Goal: Task Accomplishment & Management: Manage account settings

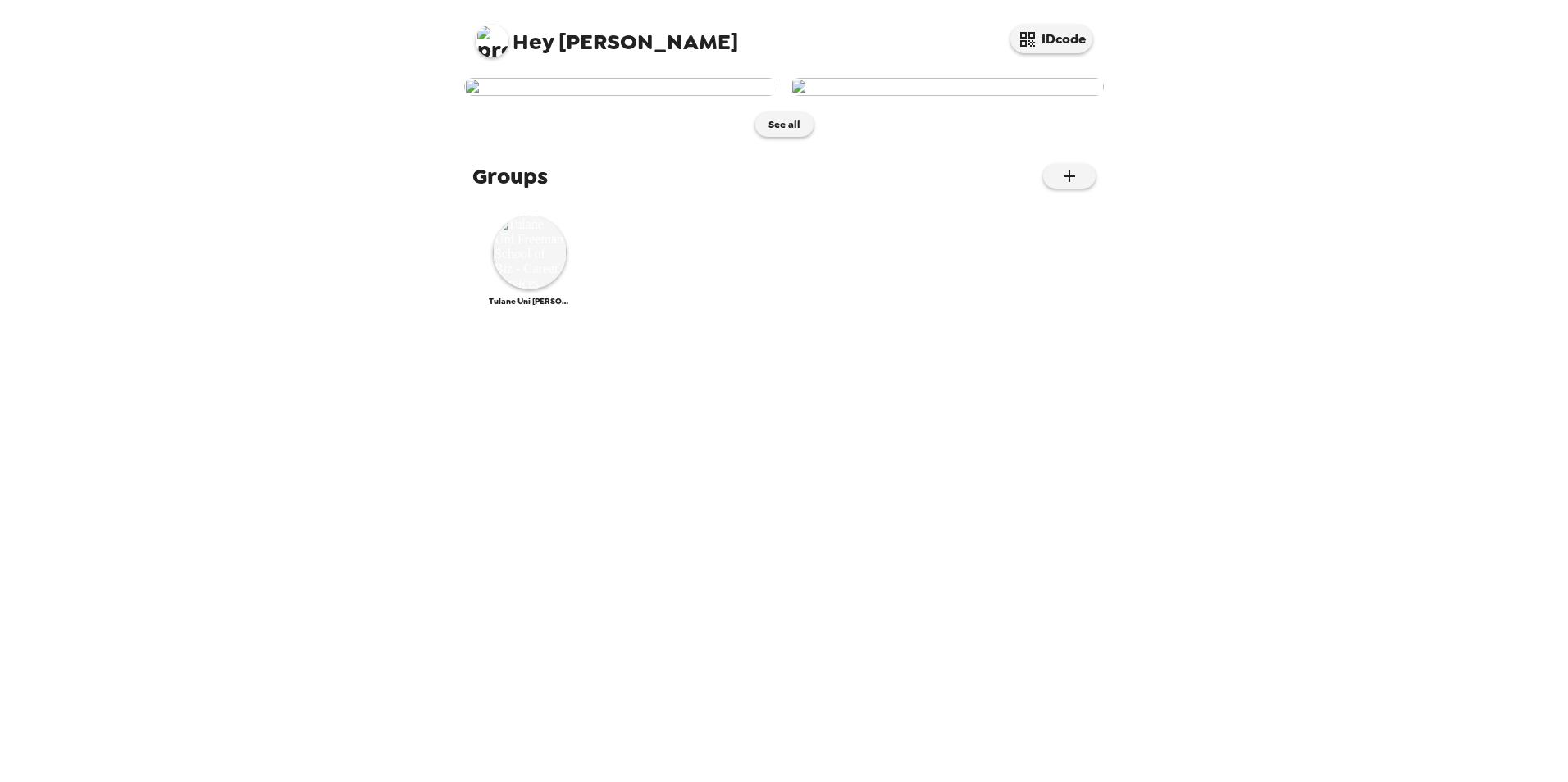
click at [651, 96] on img at bounding box center [620, 87] width 313 height 18
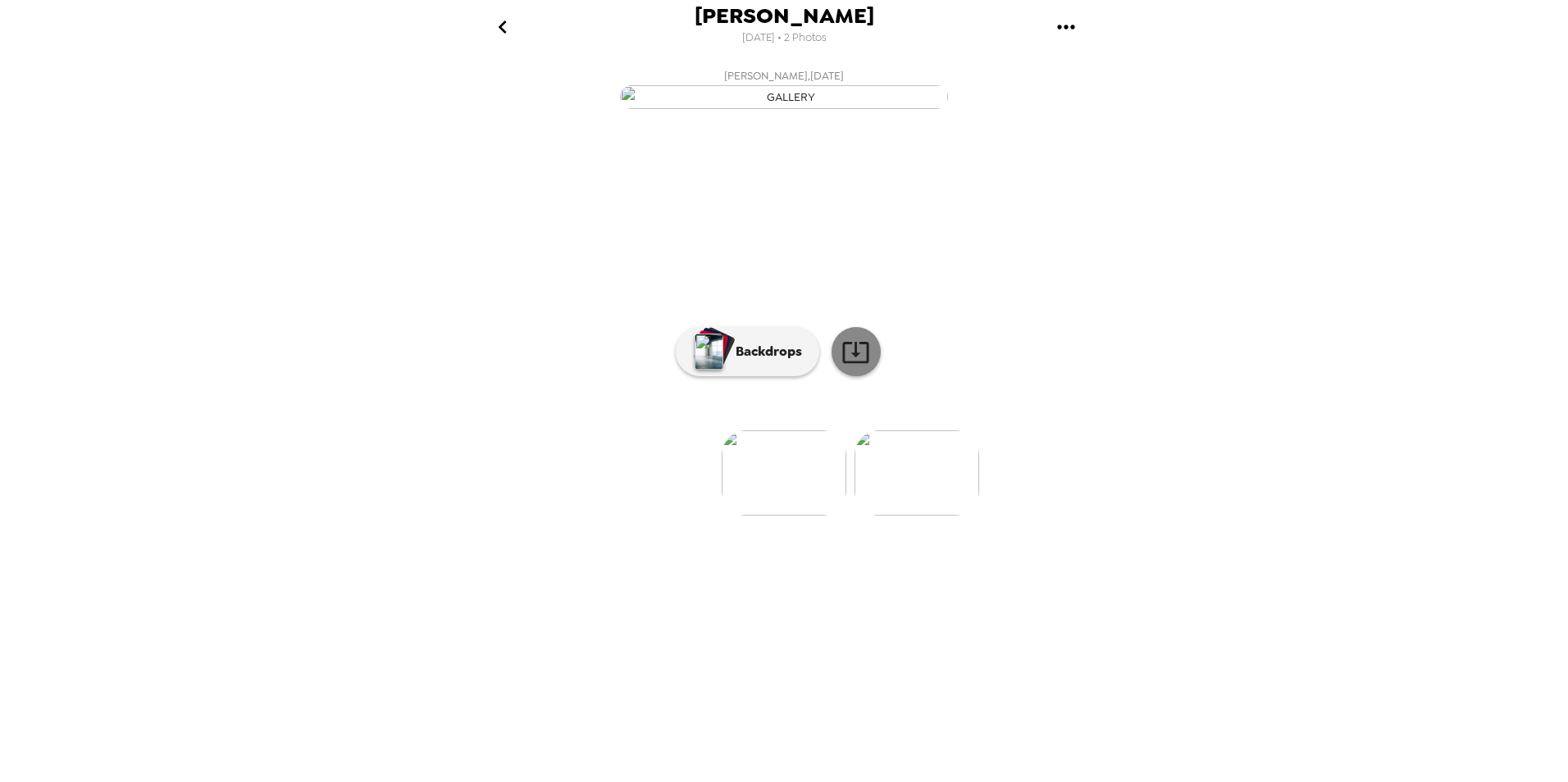
click at [853, 367] on icon at bounding box center [855, 352] width 29 height 29
click at [1117, 414] on div "Sarah Covert 8/14/2025 • 2 Photos Sarah Covert , 07-10-2025 Sarah Covert , 12-0…" at bounding box center [784, 391] width 1568 height 782
click at [940, 516] on img at bounding box center [917, 474] width 125 height 86
click at [631, 516] on img at bounding box center [653, 474] width 125 height 86
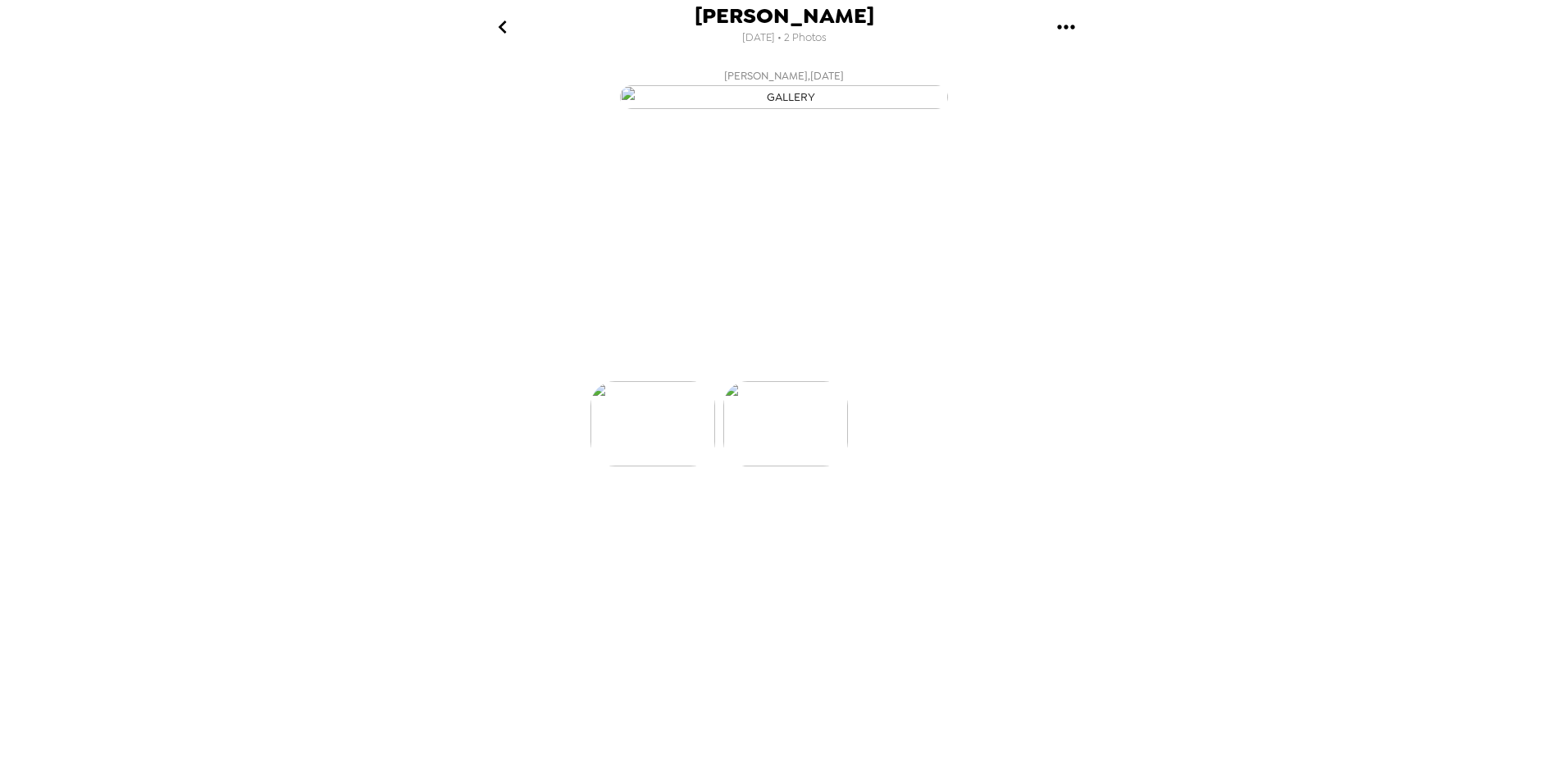
scroll to position [0, 0]
click at [889, 516] on img at bounding box center [917, 474] width 125 height 86
click at [654, 516] on img at bounding box center [653, 474] width 125 height 86
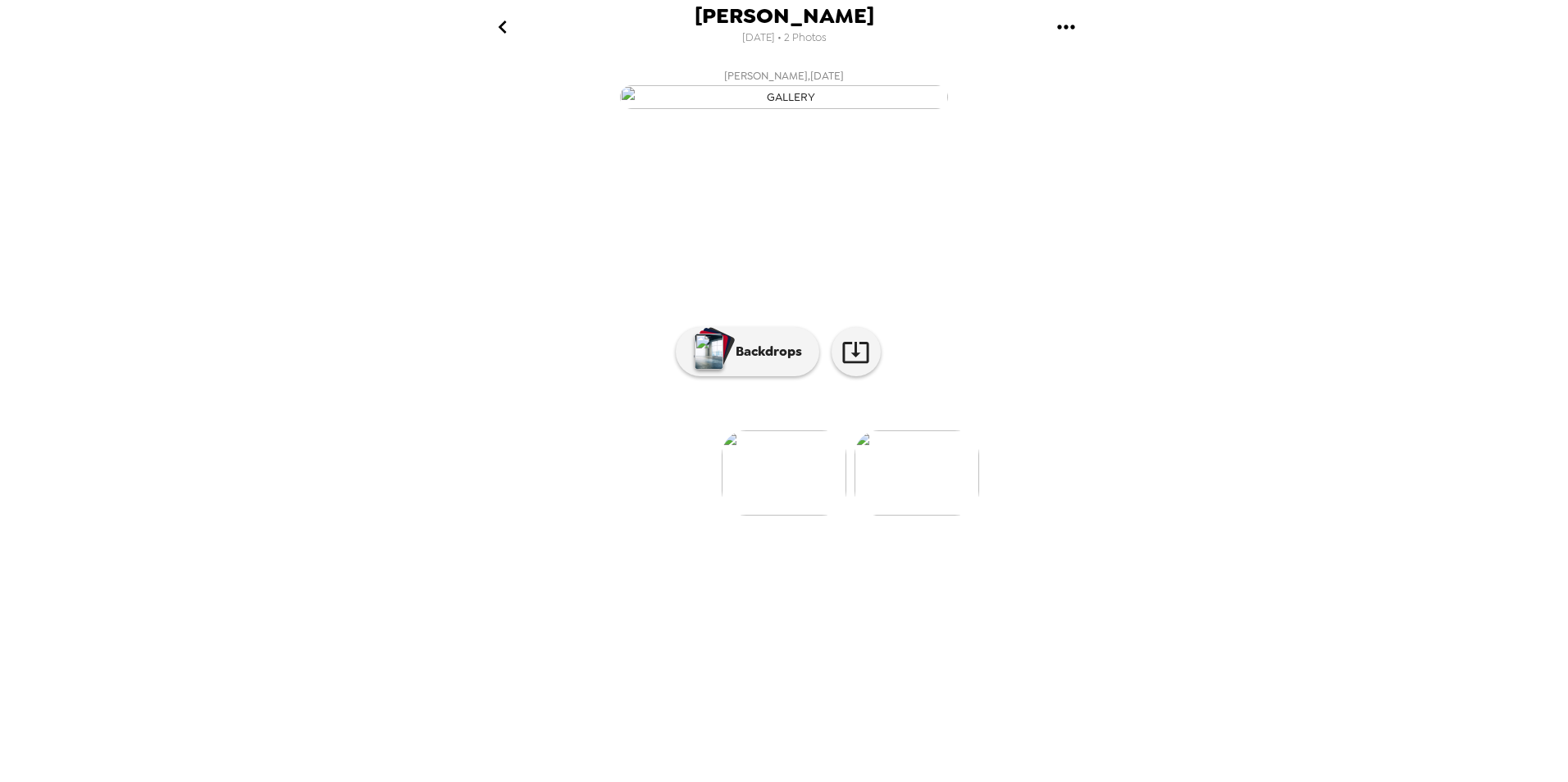
drag, startPoint x: 916, startPoint y: 663, endPoint x: 877, endPoint y: 721, distance: 69.9
click at [916, 516] on img at bounding box center [917, 474] width 125 height 86
